Goal: Navigation & Orientation: Go to known website

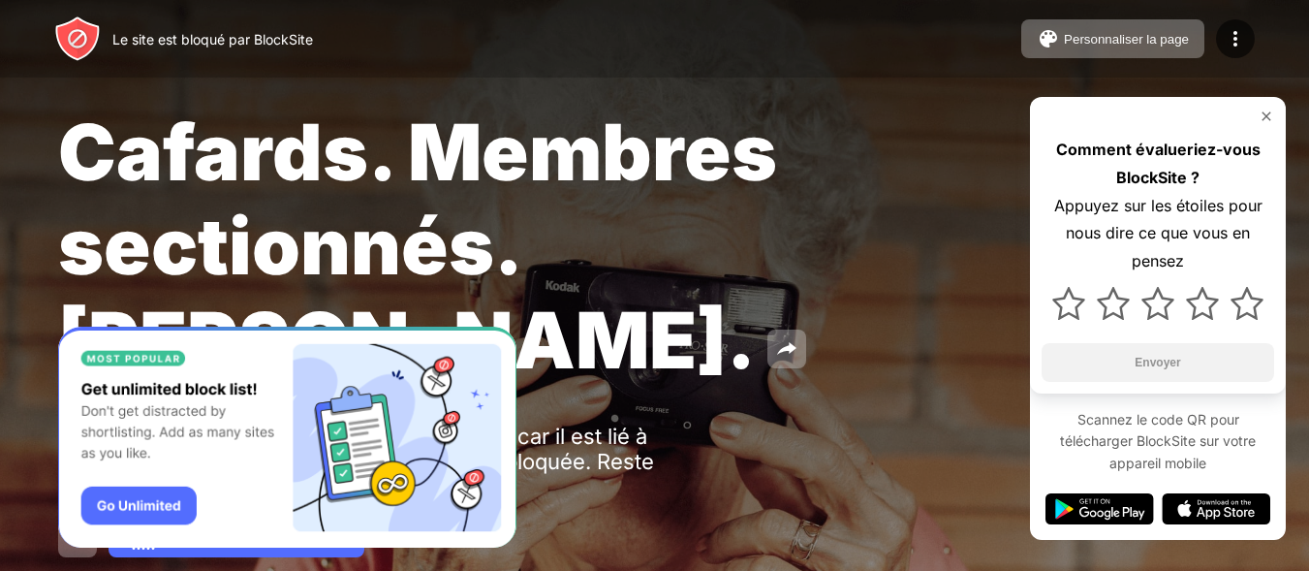
click at [1259, 114] on img at bounding box center [1265, 115] width 15 height 15
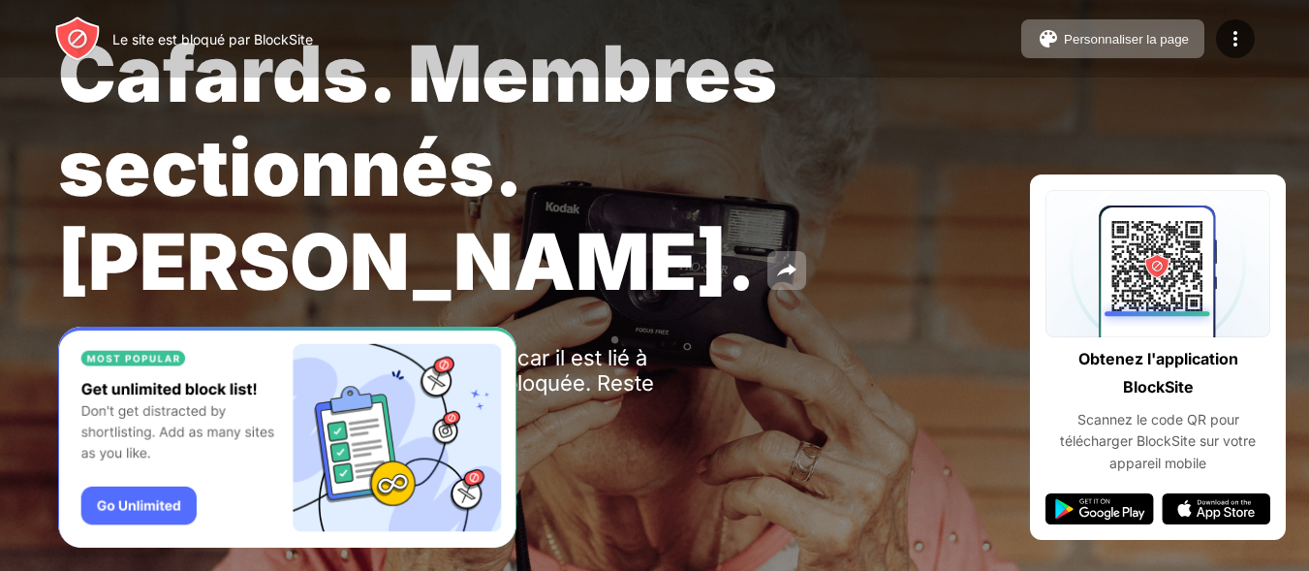
scroll to position [91, 0]
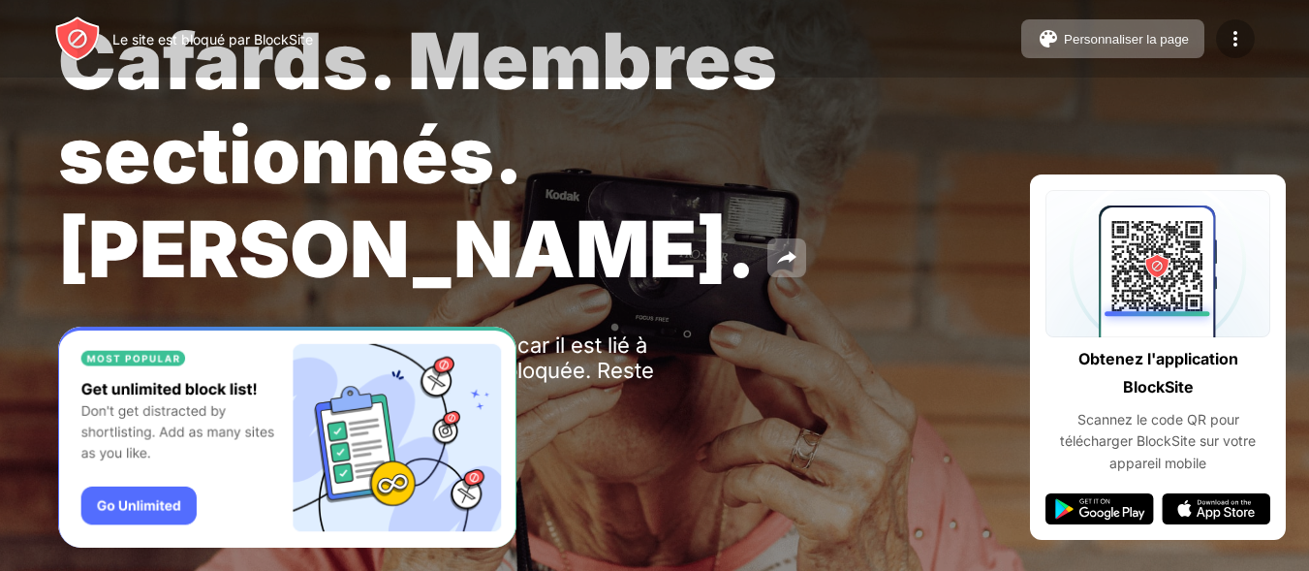
click at [1232, 37] on img at bounding box center [1234, 38] width 23 height 23
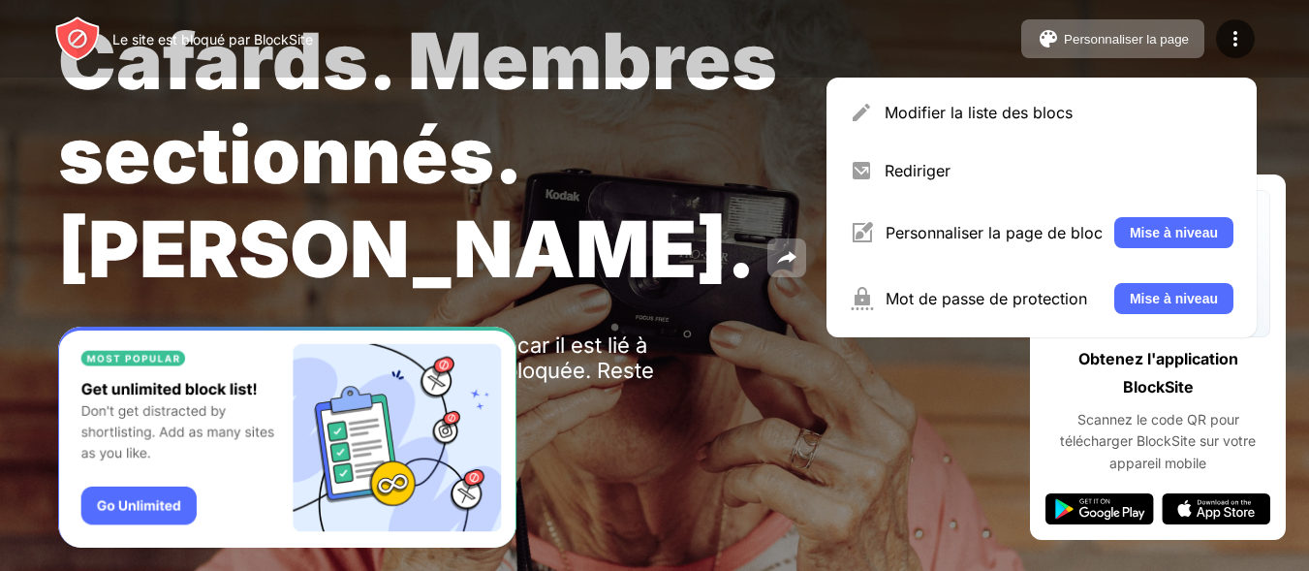
click at [845, 482] on div "Cafards. Membres sectionnés. Louis de Funès. Oups ! fr.pornhub.com n'est pas di…" at bounding box center [654, 240] width 1309 height 662
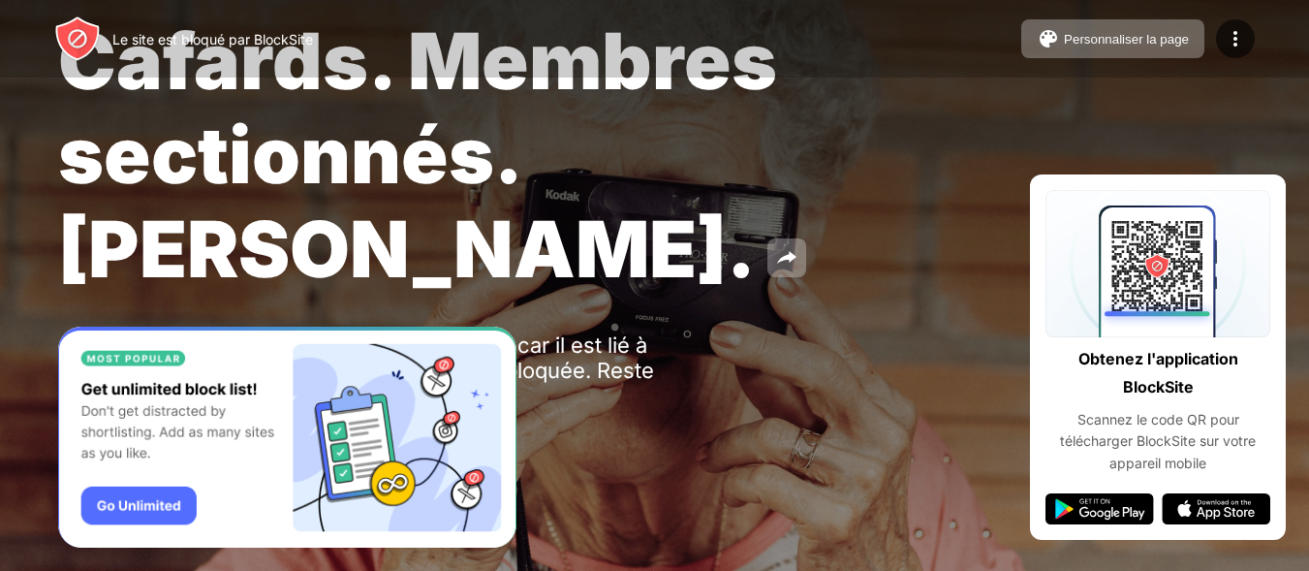
click at [171, 510] on img "Banner Message" at bounding box center [287, 437] width 458 height 222
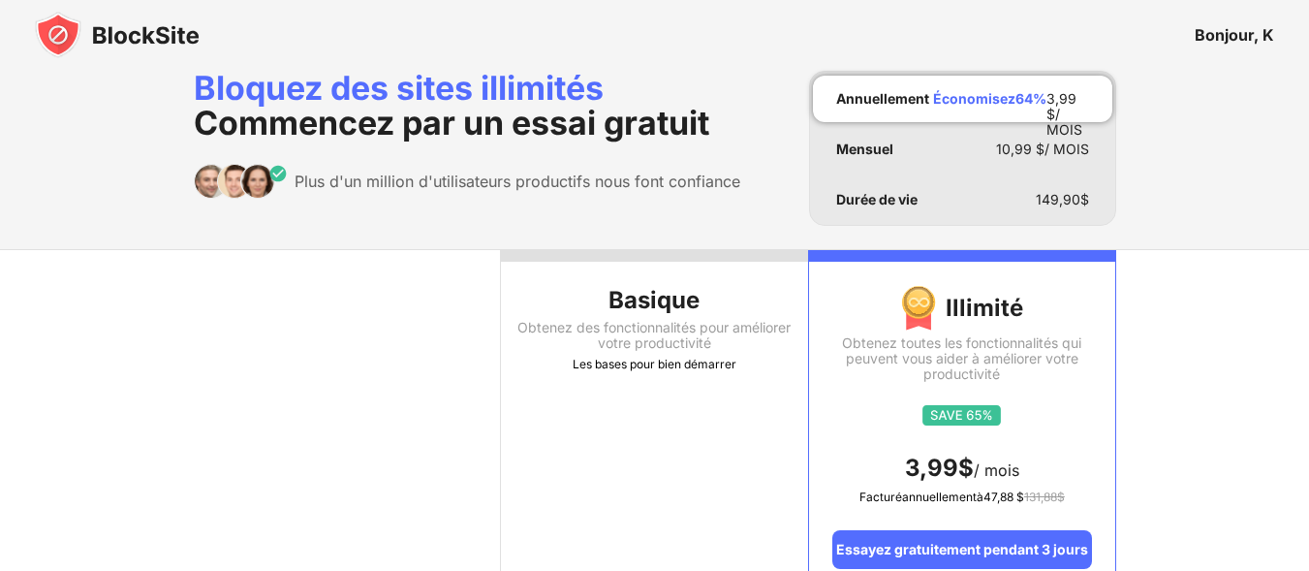
scroll to position [18, 0]
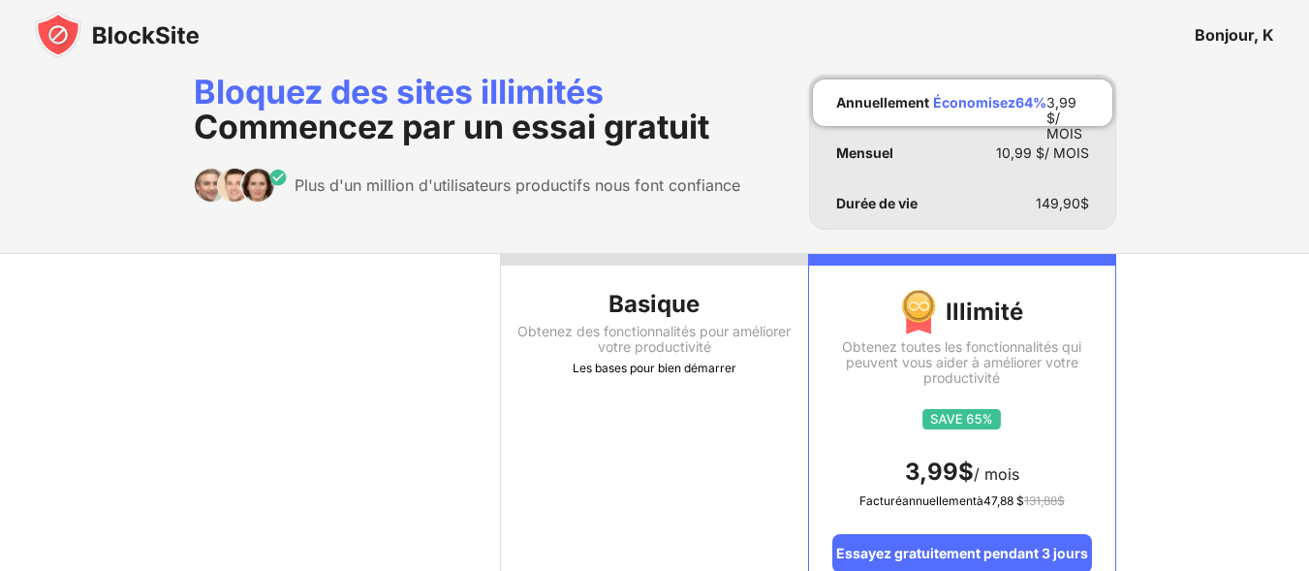
click at [242, 491] on th at bounding box center [347, 425] width 307 height 343
